Goal: Find specific page/section: Find specific page/section

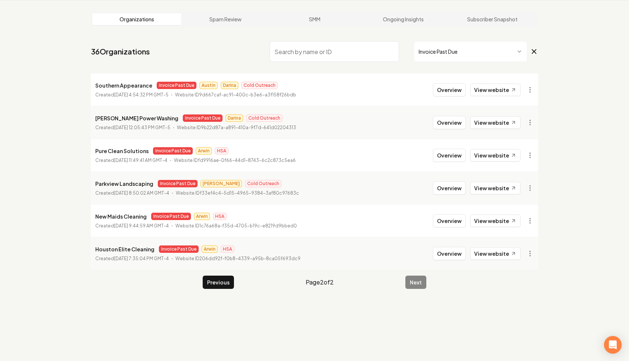
click at [377, 55] on input "search" at bounding box center [334, 51] width 129 height 21
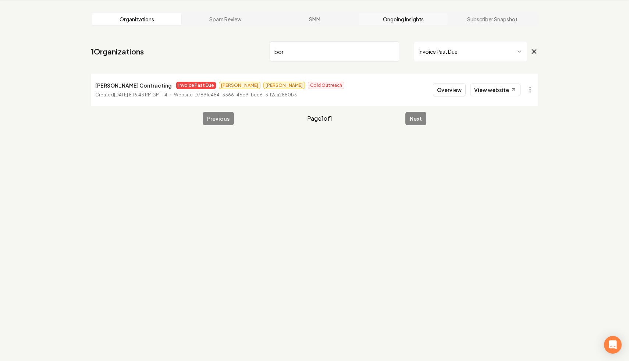
type input "bor"
click at [390, 51] on input "bor" at bounding box center [334, 51] width 129 height 21
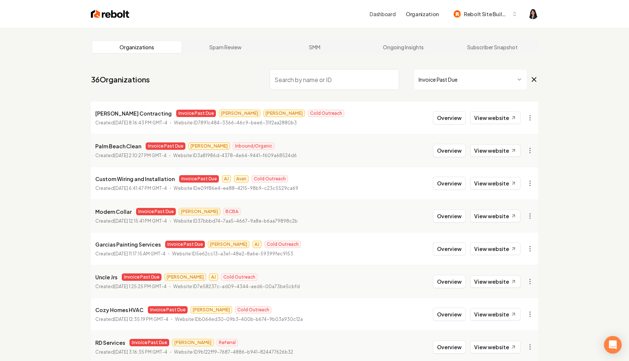
click at [533, 79] on icon at bounding box center [534, 80] width 4 height 4
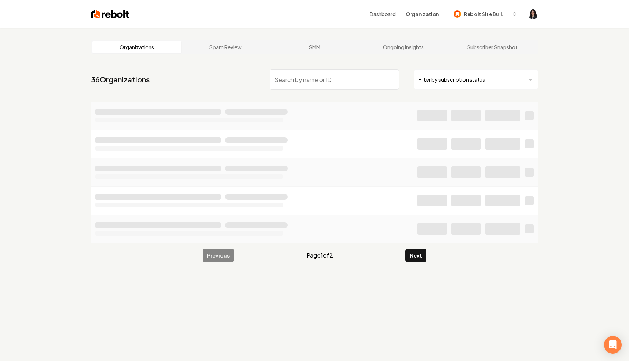
click at [342, 78] on input "search" at bounding box center [334, 79] width 129 height 21
paste input "Garage Door Services of CSRA LLC"
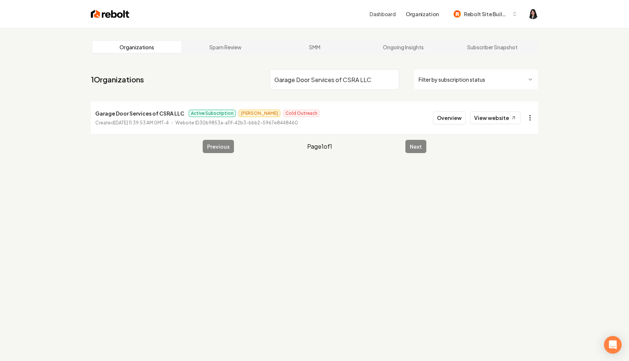
type input "Garage Door Services of CSRA LLC"
click at [530, 117] on html "Dashboard Organization Rebolt Site Builder Organizations Spam Review SMM Ongoin…" at bounding box center [314, 180] width 629 height 361
click at [496, 184] on link "View in Stripe" at bounding box center [512, 181] width 47 height 12
drag, startPoint x: 182, startPoint y: 114, endPoint x: 91, endPoint y: 114, distance: 91.6
click at [91, 114] on li "Garage Door Services of CSRA LLC Active Subscription Omar Cold Outreach Created…" at bounding box center [314, 117] width 447 height 32
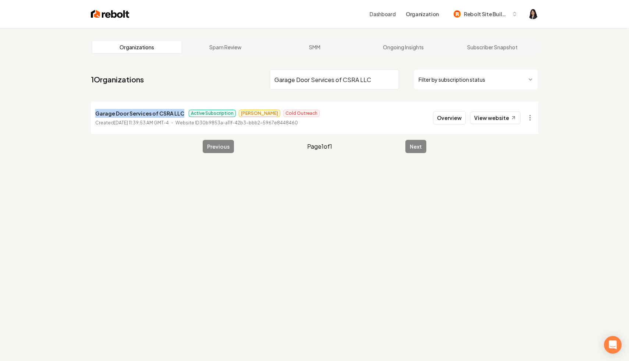
copy p "Garage Door Services of CSRA LLC"
click at [390, 81] on input "Garage Door Services of CSRA LLC" at bounding box center [334, 79] width 129 height 21
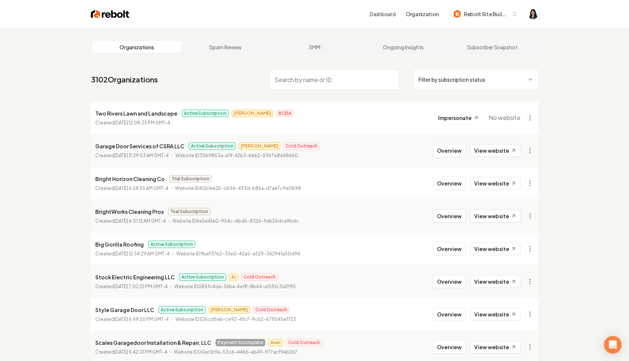
click at [457, 77] on html "Dashboard Organization Rebolt Site Builder Organizations Spam Review SMM Ongoin…" at bounding box center [314, 180] width 629 height 361
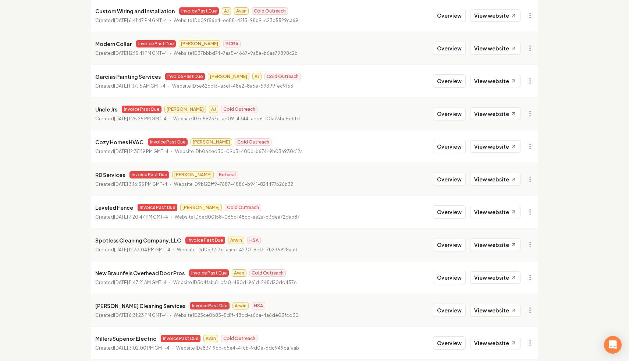
scroll to position [395, 0]
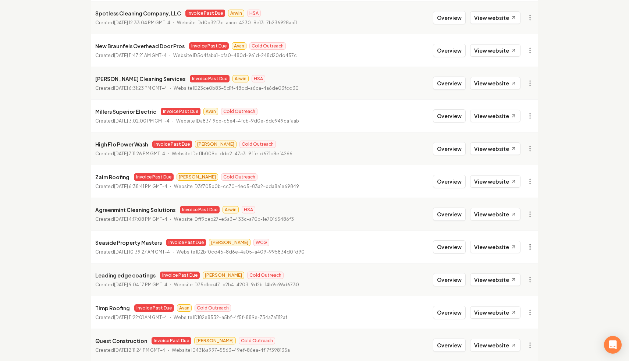
click at [518, 169] on link "View in Stripe" at bounding box center [512, 168] width 47 height 12
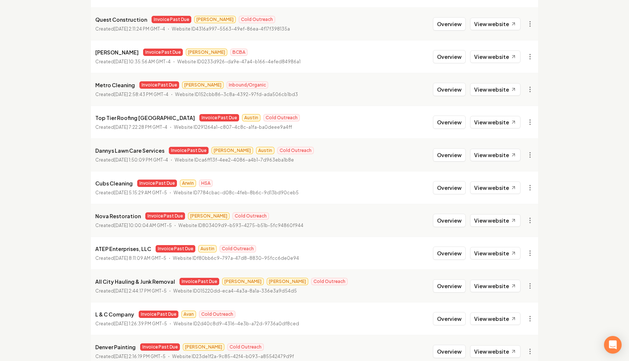
scroll to position [753, 0]
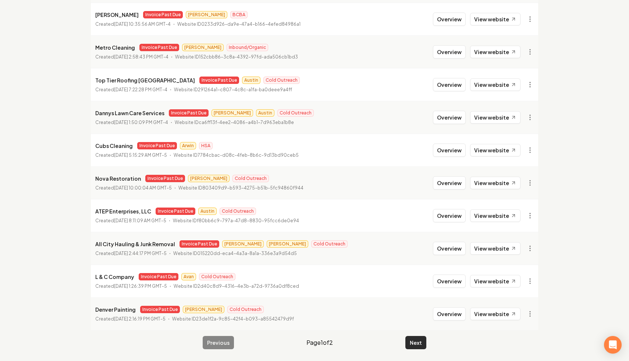
click at [414, 340] on button "Next" at bounding box center [415, 342] width 21 height 13
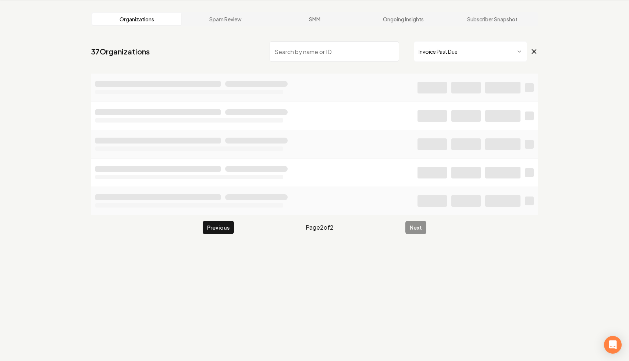
scroll to position [28, 0]
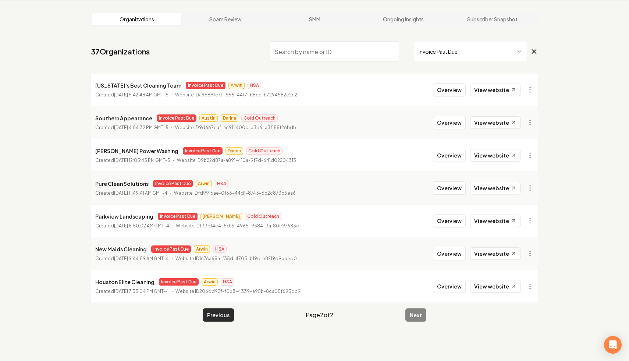
click at [227, 315] on button "Previous" at bounding box center [218, 314] width 31 height 13
